Goal: Task Accomplishment & Management: Manage account settings

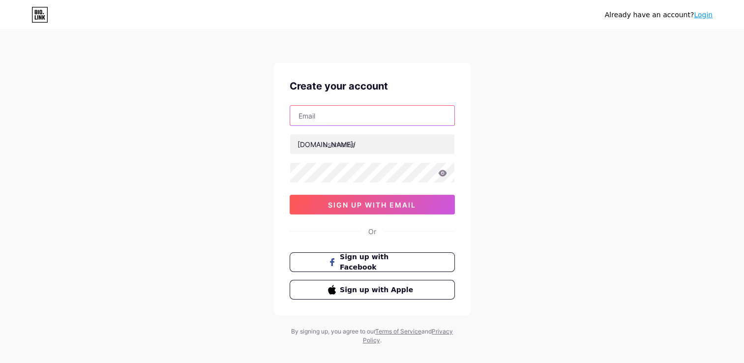
click at [351, 113] on input "text" at bounding box center [372, 116] width 164 height 20
paste input "[EMAIL_ADDRESS][DOMAIN_NAME]"
type input "[EMAIL_ADDRESS][DOMAIN_NAME]"
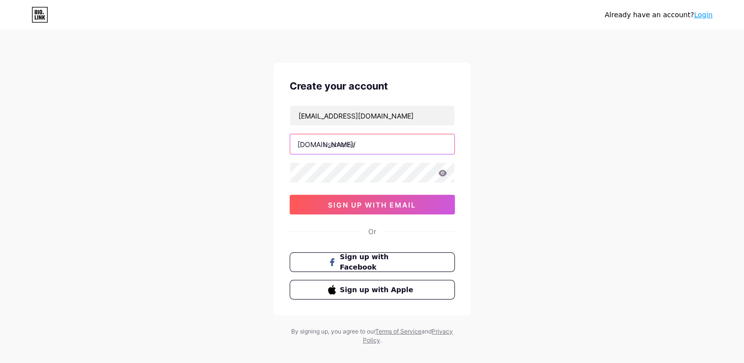
click at [375, 144] on input "text" at bounding box center [372, 144] width 164 height 20
paste input "labendi_peru"
type input "labendi_peru"
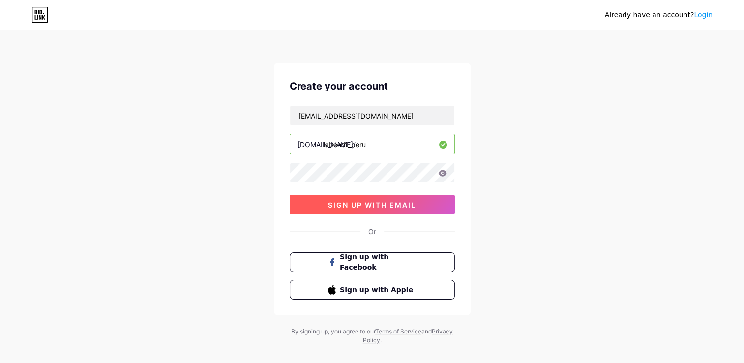
click at [435, 212] on button "sign up with email" at bounding box center [371, 205] width 165 height 20
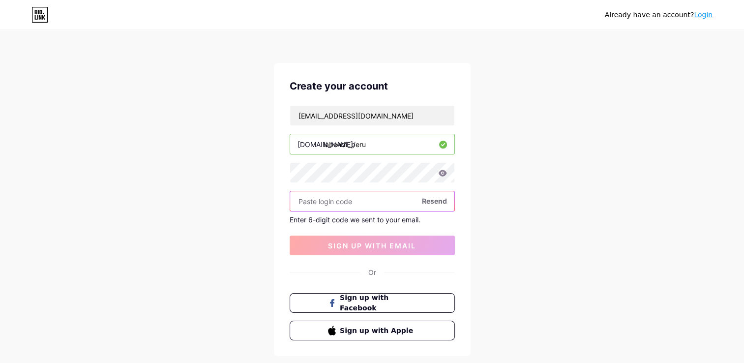
paste input "836524"
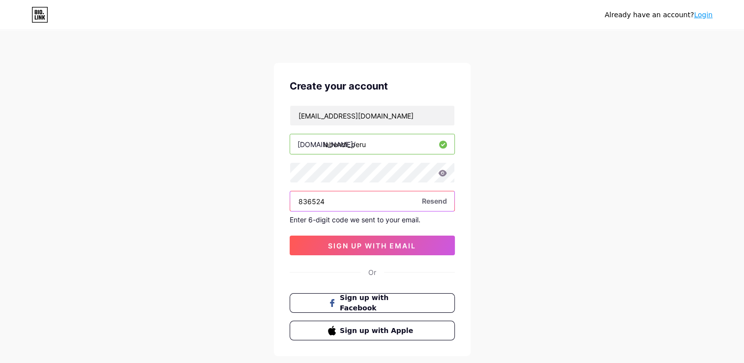
type input "836524"
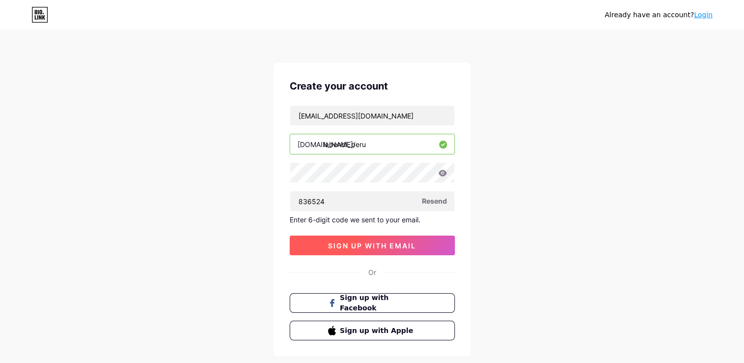
click at [370, 247] on span "sign up with email" at bounding box center [372, 245] width 88 height 8
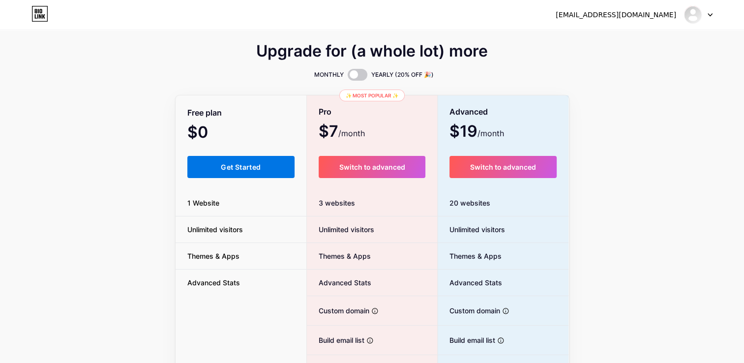
click at [236, 158] on button "Get Started" at bounding box center [241, 167] width 108 height 22
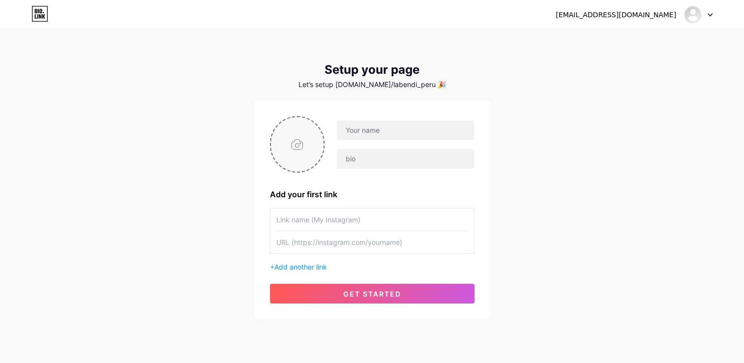
click at [299, 159] on input "file" at bounding box center [297, 144] width 53 height 55
type input "C:\fakepath\521962634_122102290826953092_5564329561367106209_n.jpg"
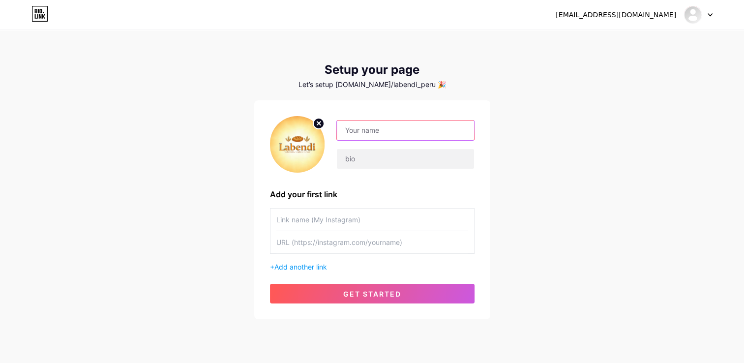
paste input "836524"
type input "8"
type input "l"
type input "Labendi"
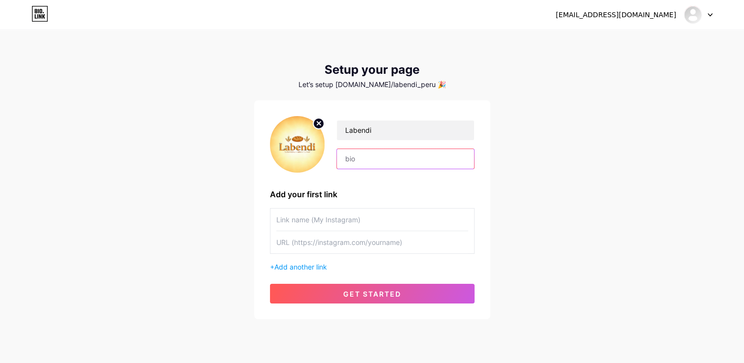
click at [337, 160] on input "text" at bounding box center [405, 159] width 137 height 20
paste input "✨ La Bendi: empresa peruana de productos embolsados 🛍️🥐 ¡listos para ti! 💫"
type input "✨ La Bendi: empresa peruana de productos embolsados 🛍️🥐 ¡listos para ti! 💫"
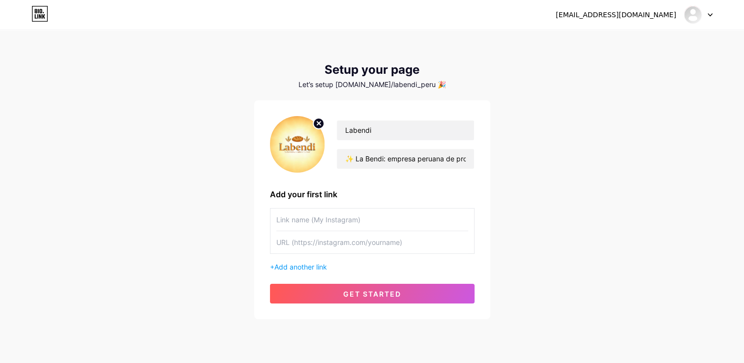
paste input "labendi_peru"
type input "labendi_peru"
click at [311, 245] on input "text" at bounding box center [372, 242] width 192 height 22
paste input "[URL][DOMAIN_NAME]"
type input "[URL][DOMAIN_NAME]"
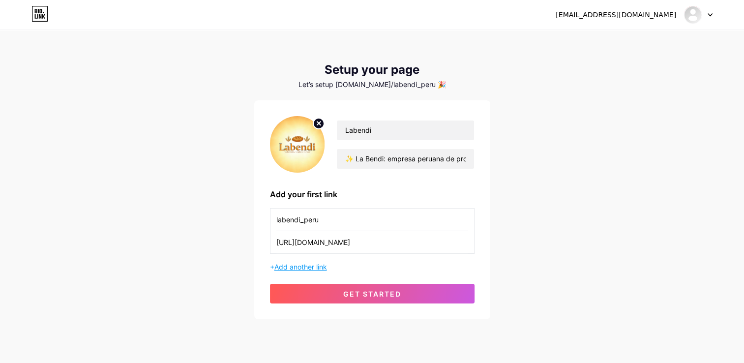
click at [288, 265] on span "Add another link" at bounding box center [300, 266] width 53 height 8
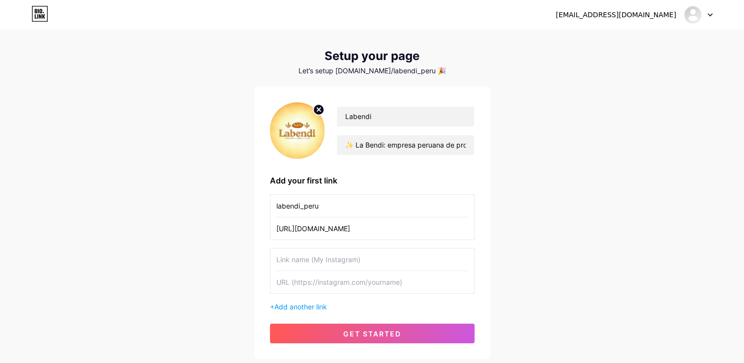
scroll to position [21, 0]
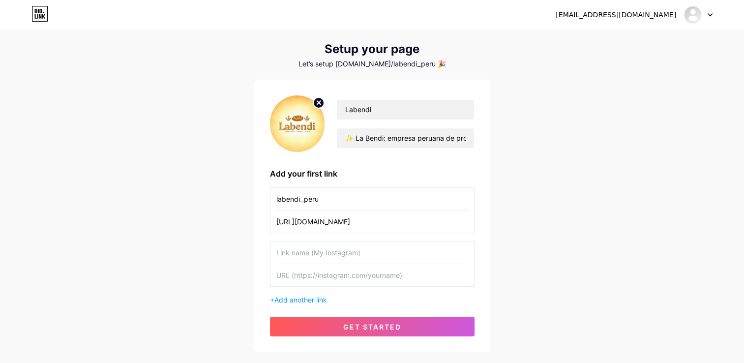
click at [374, 247] on input "text" at bounding box center [372, 252] width 192 height 22
paste input "Labendi"
type input "Labendi"
click at [320, 280] on input "text" at bounding box center [372, 275] width 192 height 22
paste input "[URL][DOMAIN_NAME]"
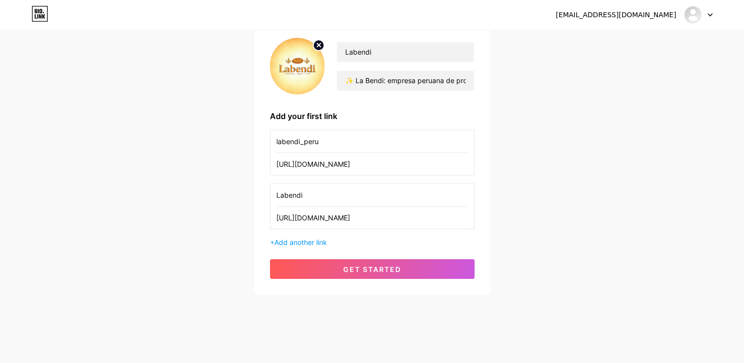
scroll to position [80, 0]
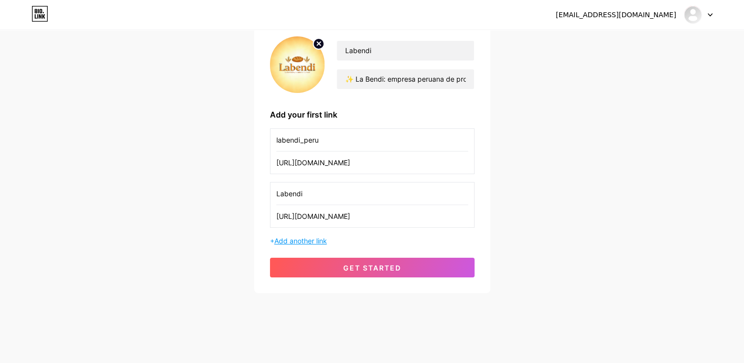
type input "[URL][DOMAIN_NAME]"
click at [318, 236] on span "Add another link" at bounding box center [300, 240] width 53 height 8
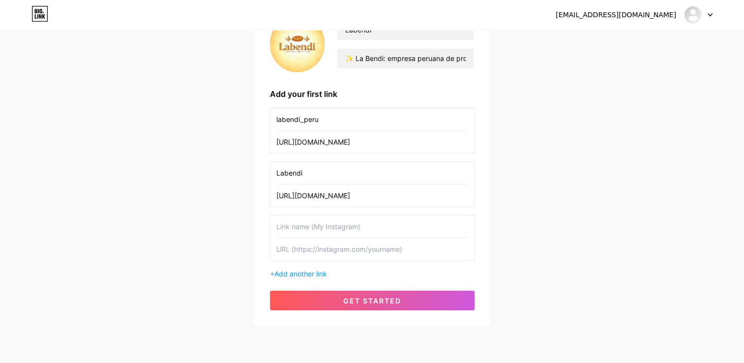
scroll to position [96, 0]
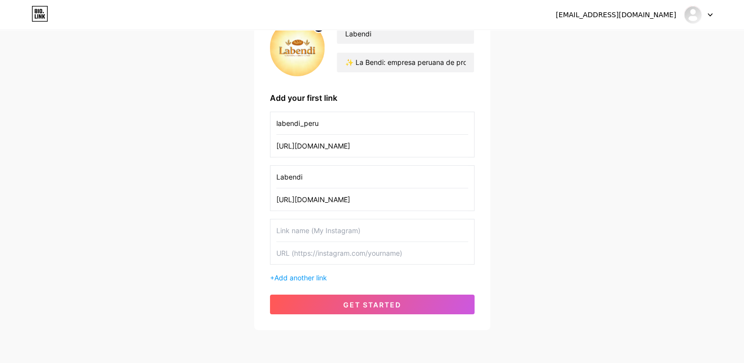
click at [295, 235] on input "text" at bounding box center [372, 230] width 192 height 22
paste input "labendi_peru"
type input "labendi_peru"
click at [317, 245] on input "text" at bounding box center [372, 253] width 192 height 22
paste input "[URL][DOMAIN_NAME]"
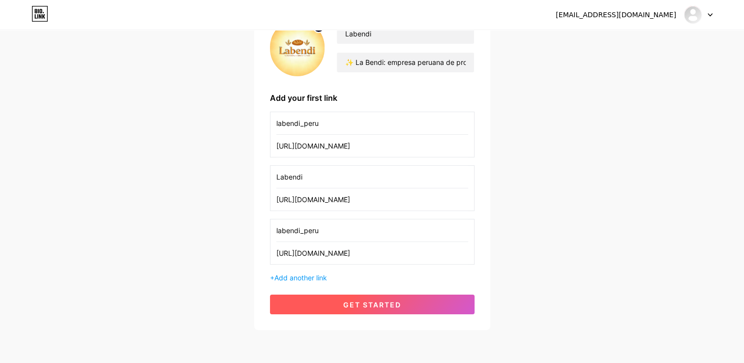
type input "[URL][DOMAIN_NAME]"
click at [362, 308] on button "get started" at bounding box center [372, 304] width 204 height 20
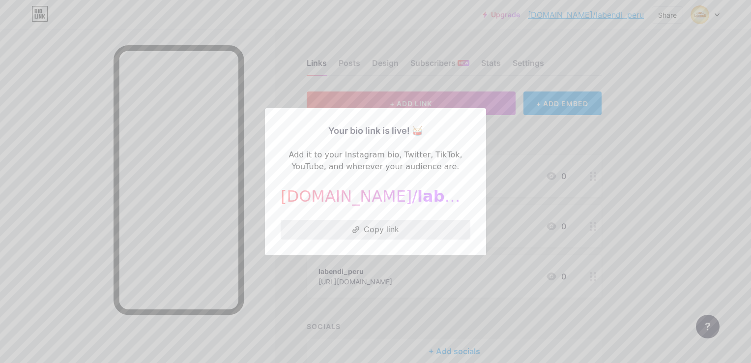
click at [375, 231] on button "Copy link" at bounding box center [376, 230] width 190 height 20
drag, startPoint x: 375, startPoint y: 231, endPoint x: 589, endPoint y: 215, distance: 214.9
click at [589, 215] on div at bounding box center [375, 181] width 751 height 363
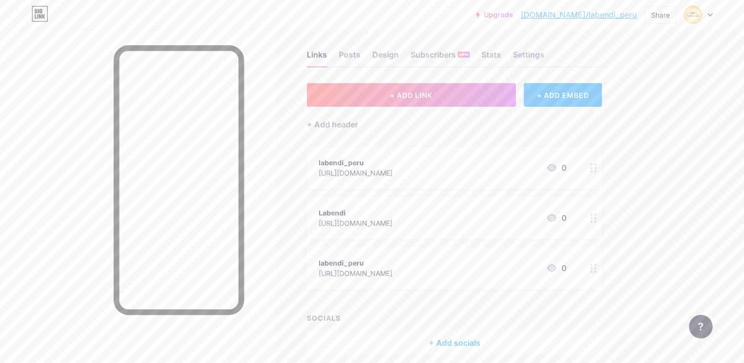
scroll to position [12, 0]
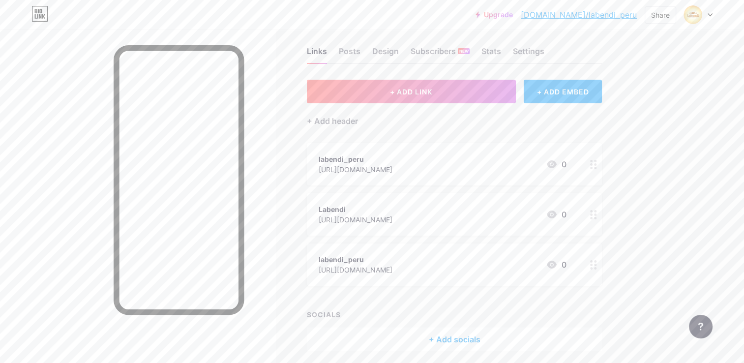
click at [350, 155] on div "labendi_peru" at bounding box center [355, 159] width 74 height 10
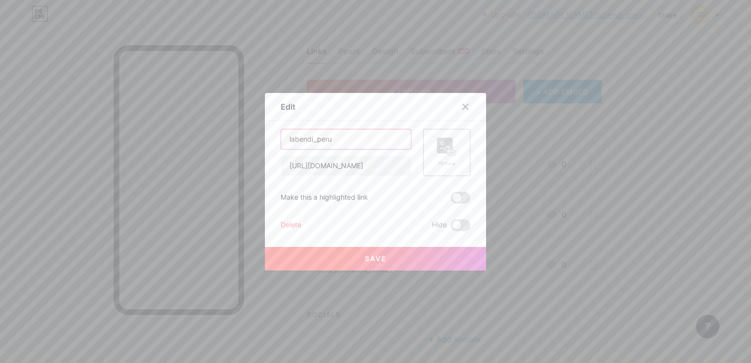
drag, startPoint x: 339, startPoint y: 137, endPoint x: 271, endPoint y: 139, distance: 67.8
click at [271, 139] on div "Edit Content YouTube Play YouTube video without leaving your page. ADD Vimeo Pl…" at bounding box center [375, 181] width 221 height 177
type input "INSTAGRAM"
click at [452, 151] on rect at bounding box center [452, 152] width 8 height 5
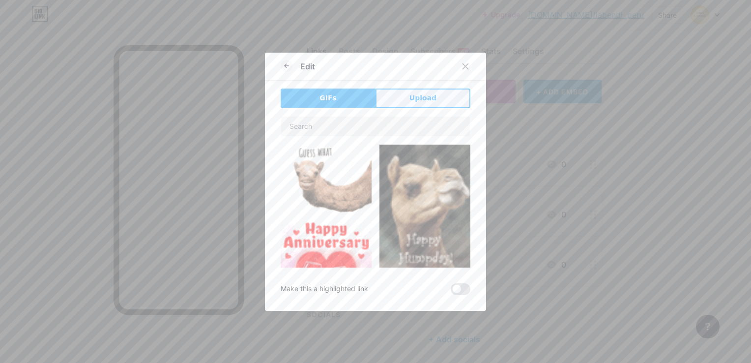
click at [395, 99] on button "Upload" at bounding box center [422, 98] width 95 height 20
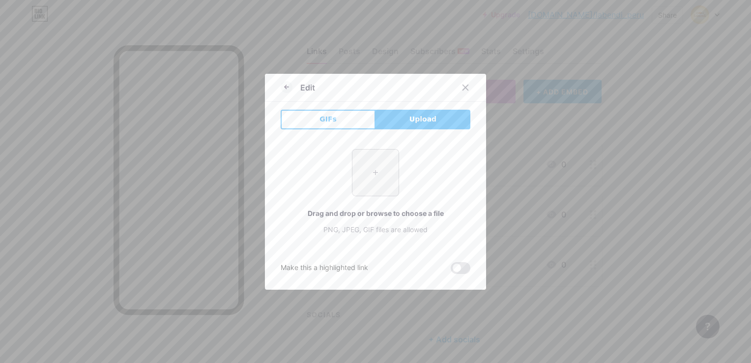
click at [379, 171] on input "file" at bounding box center [375, 172] width 46 height 46
type input "C:\fakepath\a39858011887b289e54ee4883abce777.jpg"
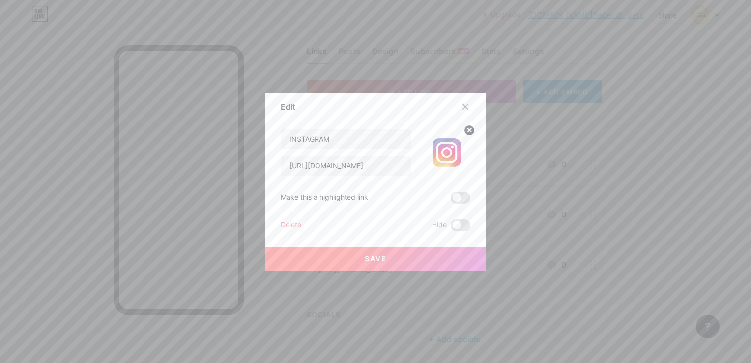
click at [400, 248] on button "Save" at bounding box center [375, 259] width 221 height 24
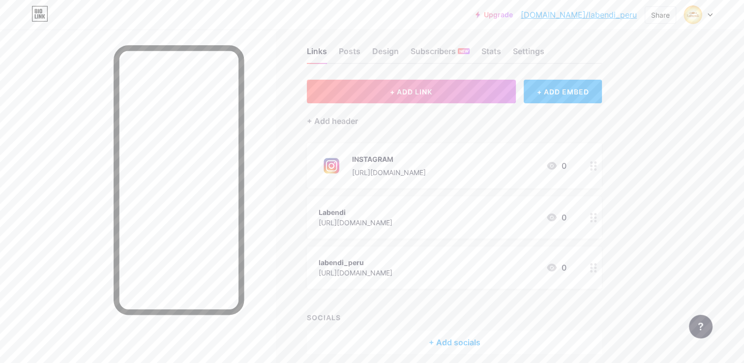
click at [604, 212] on div "Links Posts Design Subscribers NEW Stats Settings + ADD LINK + ADD EMBED + Add …" at bounding box center [321, 210] width 643 height 385
click at [586, 219] on div at bounding box center [593, 217] width 17 height 42
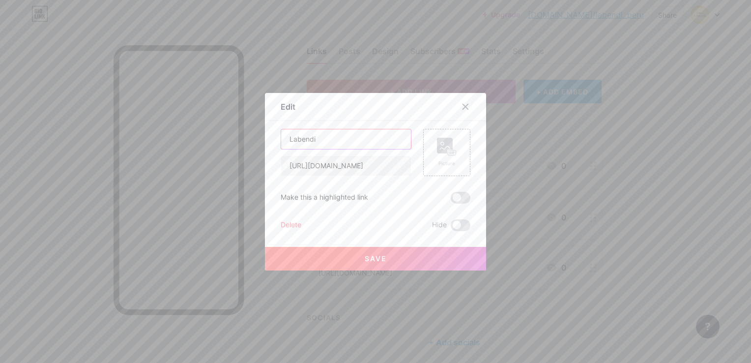
drag, startPoint x: 356, startPoint y: 139, endPoint x: 220, endPoint y: 144, distance: 136.2
click at [220, 144] on div "Edit Content YouTube Play YouTube video without leaving your page. ADD Vimeo Pl…" at bounding box center [375, 181] width 751 height 363
type input "f"
type input "FACEBOOK"
click at [456, 157] on div "Picture" at bounding box center [446, 152] width 47 height 47
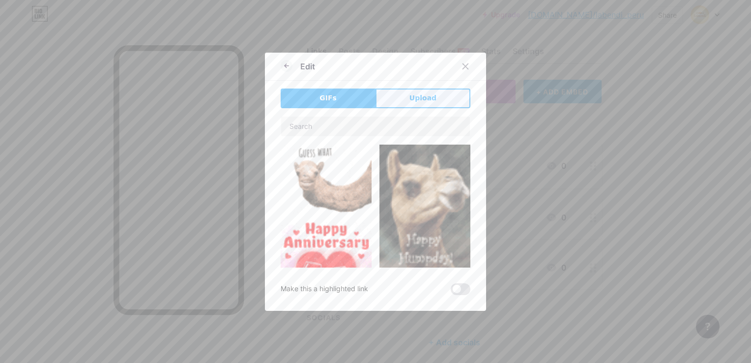
click at [439, 100] on button "Upload" at bounding box center [422, 98] width 95 height 20
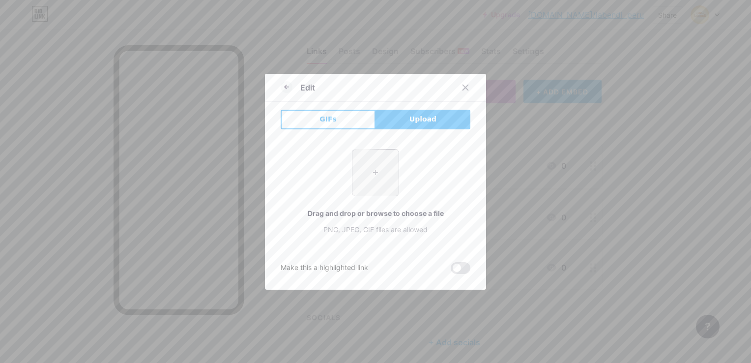
click at [384, 175] on input "file" at bounding box center [375, 172] width 46 height 46
type input "C:\fakepath\facebook_icon_130940.png"
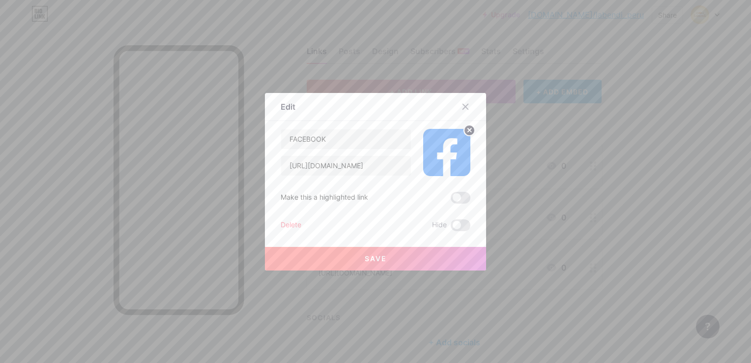
click at [394, 260] on button "Save" at bounding box center [375, 259] width 221 height 24
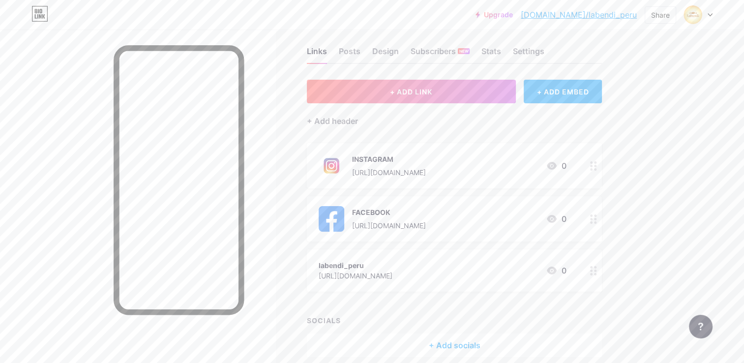
click at [596, 217] on icon at bounding box center [593, 218] width 7 height 9
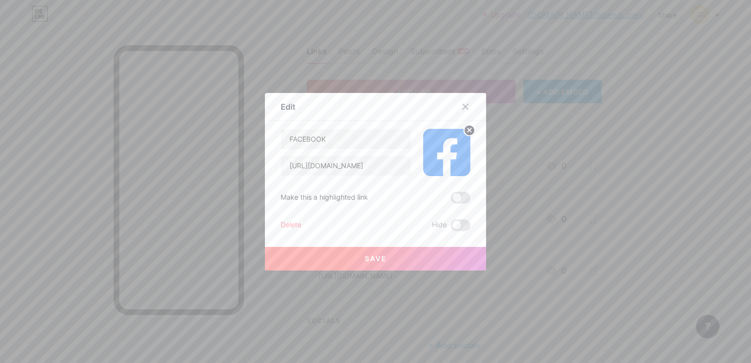
click at [464, 133] on circle at bounding box center [469, 130] width 11 height 11
click at [451, 147] on icon at bounding box center [447, 147] width 20 height 18
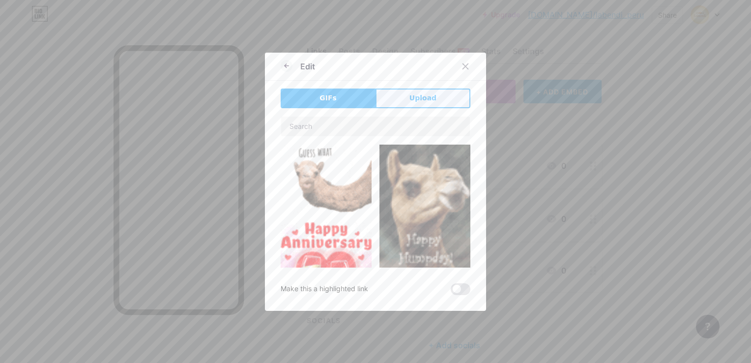
click at [427, 101] on span "Upload" at bounding box center [422, 98] width 27 height 10
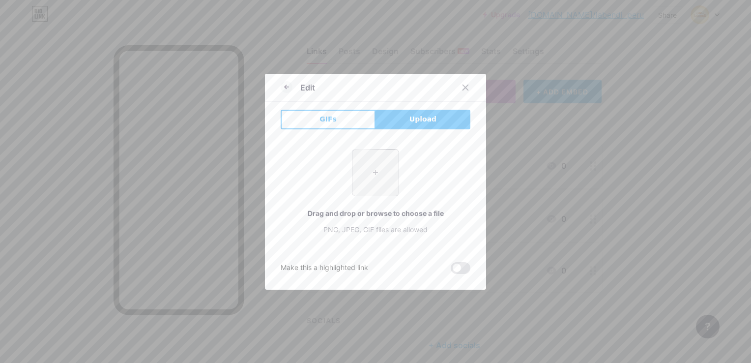
click at [381, 163] on input "file" at bounding box center [375, 172] width 46 height 46
type input "C:\fakepath\1692797523facebook-logo-png-white.png"
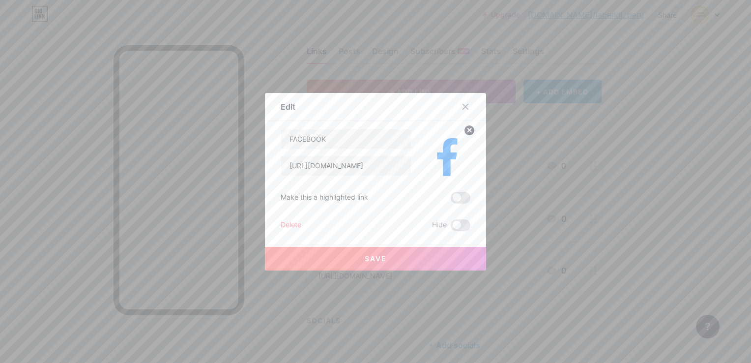
click at [372, 263] on button "Save" at bounding box center [375, 259] width 221 height 24
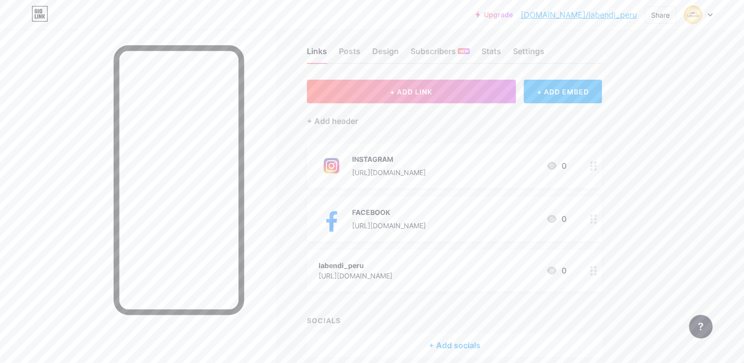
click at [521, 264] on div "labendi_peru [URL][DOMAIN_NAME] 0" at bounding box center [442, 270] width 248 height 23
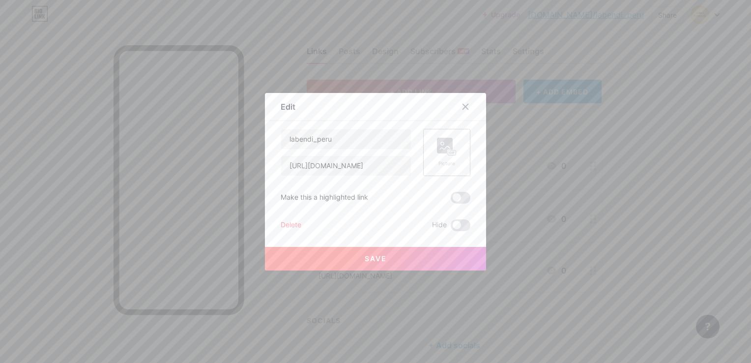
click at [450, 147] on icon at bounding box center [447, 147] width 20 height 18
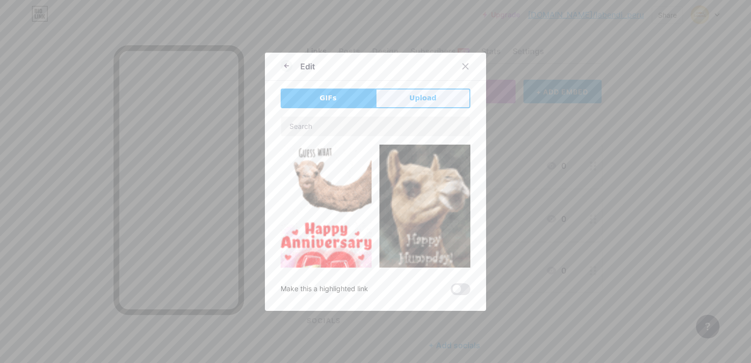
click at [411, 89] on button "Upload" at bounding box center [422, 98] width 95 height 20
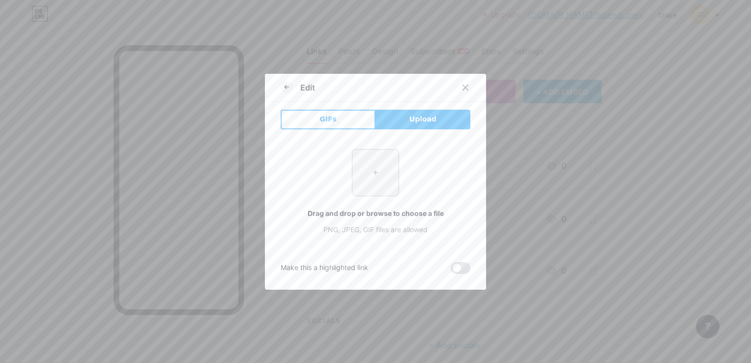
click at [390, 176] on input "file" at bounding box center [375, 172] width 46 height 46
type input "C:\fakepath\tiktok-logo-on-transparent-background-free-vector.jpg"
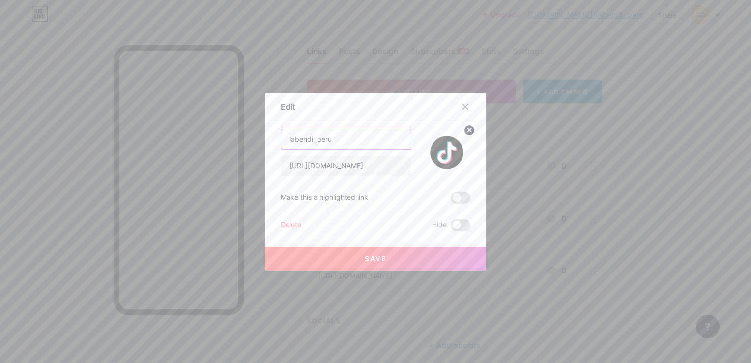
drag, startPoint x: 345, startPoint y: 141, endPoint x: 269, endPoint y: 132, distance: 75.7
click at [269, 132] on div "Edit Content YouTube Play YouTube video without leaving your page. ADD Vimeo Pl…" at bounding box center [375, 181] width 221 height 177
type input "t"
type input "TIK TOK"
click at [386, 267] on button "Save" at bounding box center [375, 259] width 221 height 24
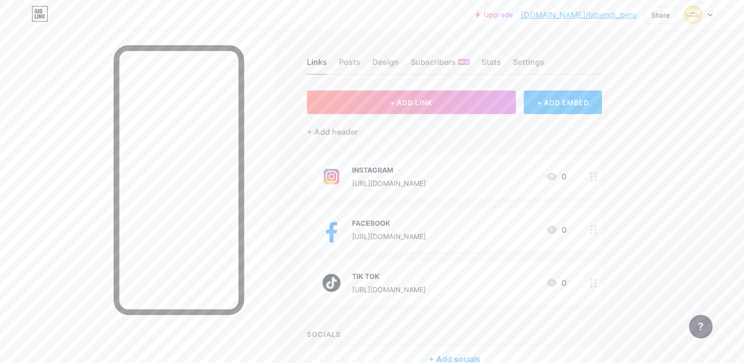
scroll to position [0, 0]
